Goal: Find specific page/section: Find specific page/section

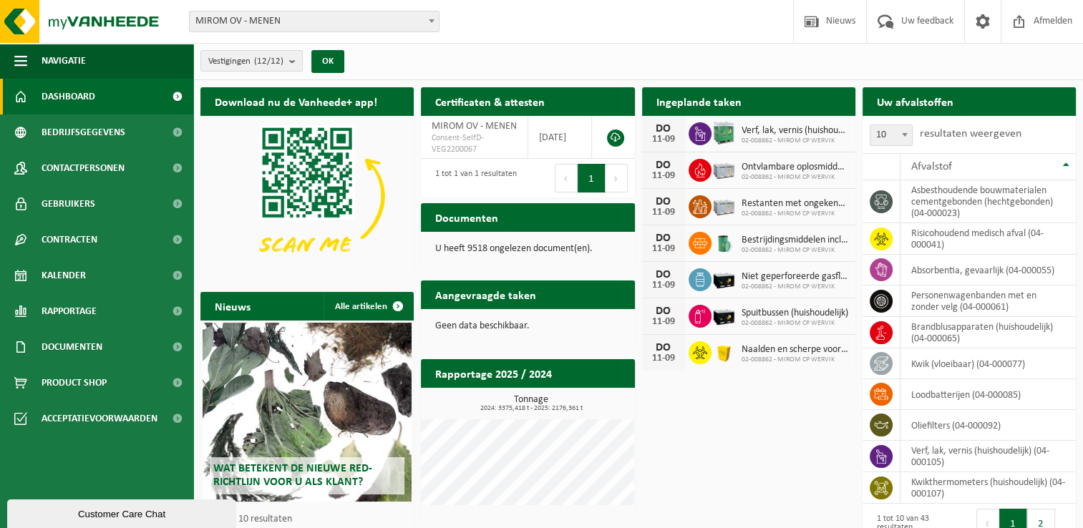
click at [769, 349] on span "Naalden en scherpe voorwerpen (huishoudelijk)" at bounding box center [794, 349] width 107 height 11
click at [754, 346] on span "Naalden en scherpe voorwerpen (huishoudelijk)" at bounding box center [794, 349] width 107 height 11
drag, startPoint x: 754, startPoint y: 346, endPoint x: 672, endPoint y: 359, distance: 82.5
click at [672, 359] on div "11-09" at bounding box center [663, 358] width 29 height 10
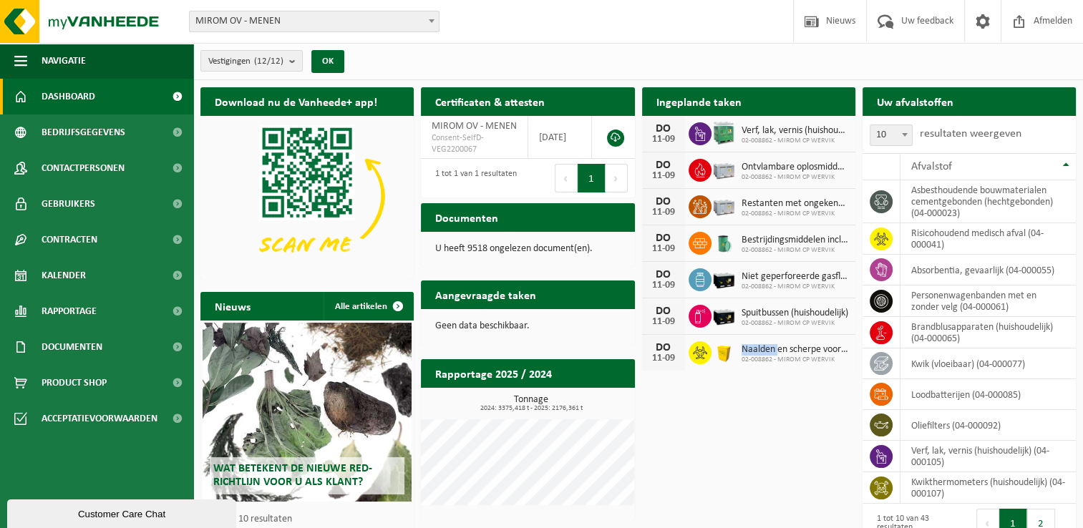
click at [672, 359] on div "11-09" at bounding box center [663, 358] width 29 height 10
drag, startPoint x: 672, startPoint y: 359, endPoint x: 667, endPoint y: 392, distance: 34.0
click at [667, 392] on div "Download nu de Vanheede+ app! Verberg Certificaten & attesten Bekijk uw certifi…" at bounding box center [638, 342] width 882 height 525
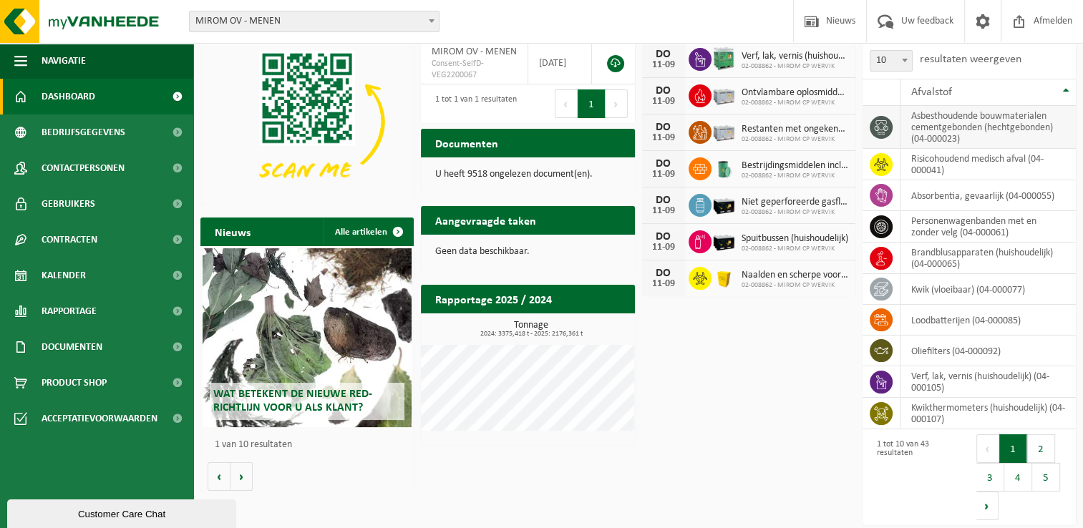
scroll to position [77, 0]
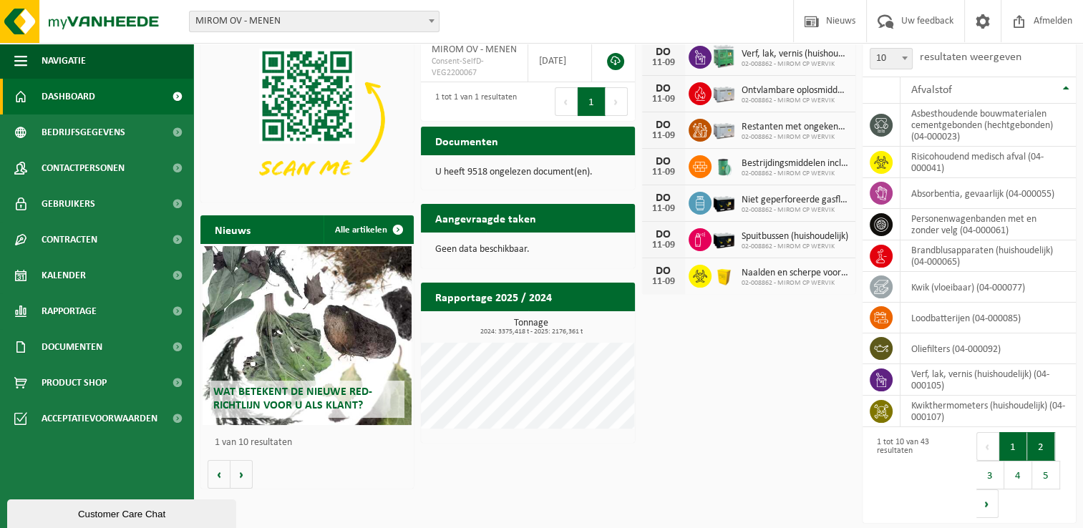
click at [1048, 451] on button "2" at bounding box center [1041, 446] width 28 height 29
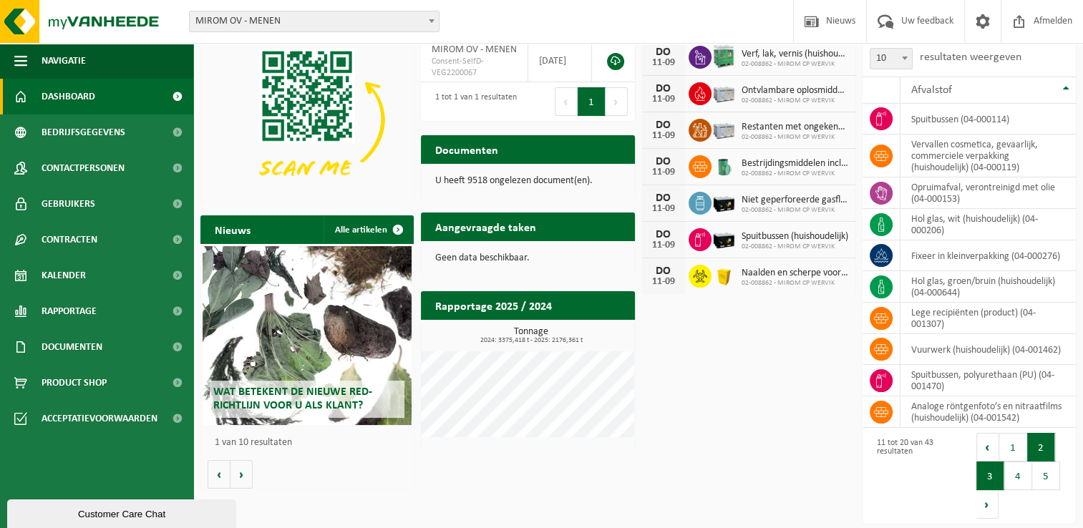
click at [990, 471] on button "3" at bounding box center [990, 476] width 28 height 29
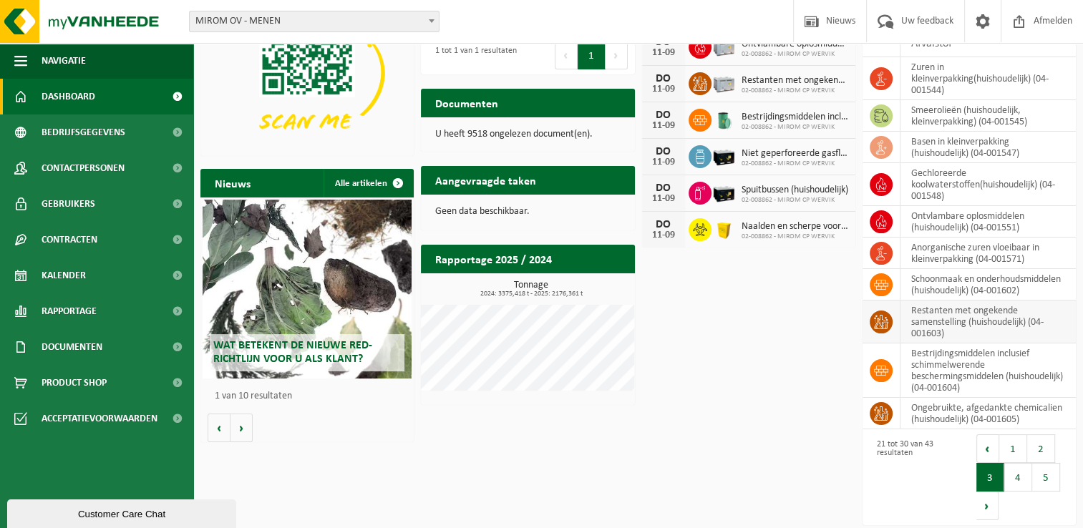
scroll to position [137, 0]
